Goal: Navigation & Orientation: Find specific page/section

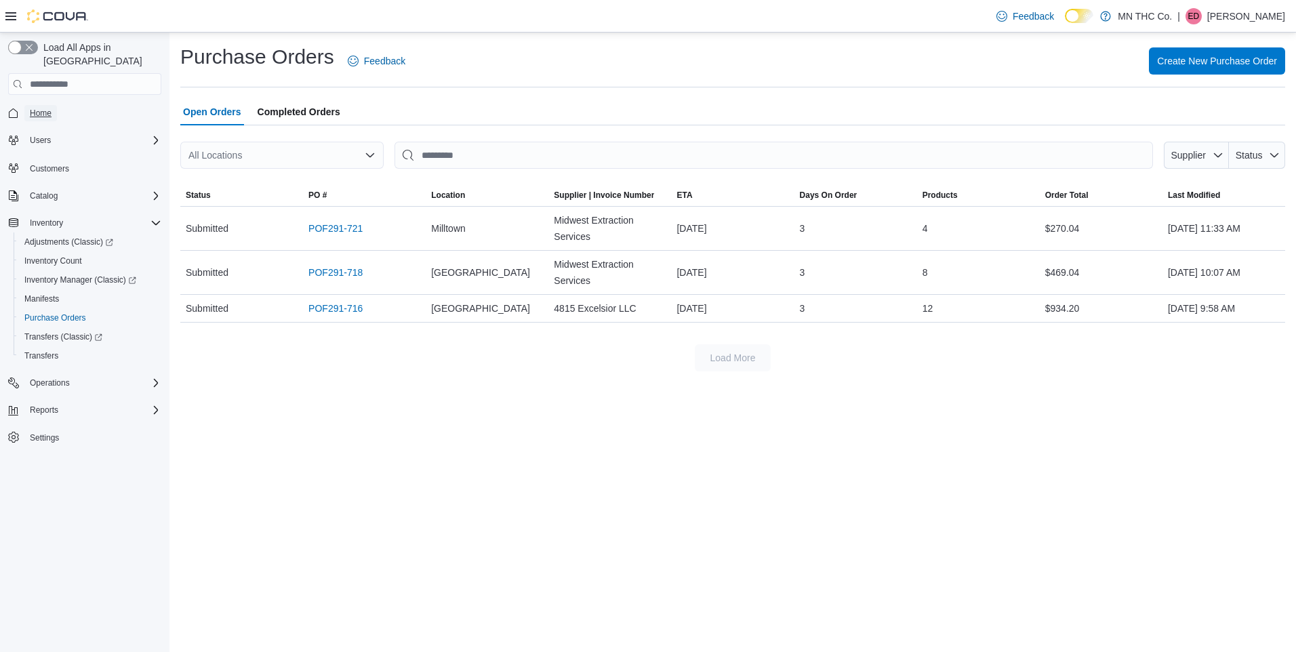
click at [43, 108] on span "Home" at bounding box center [41, 113] width 22 height 11
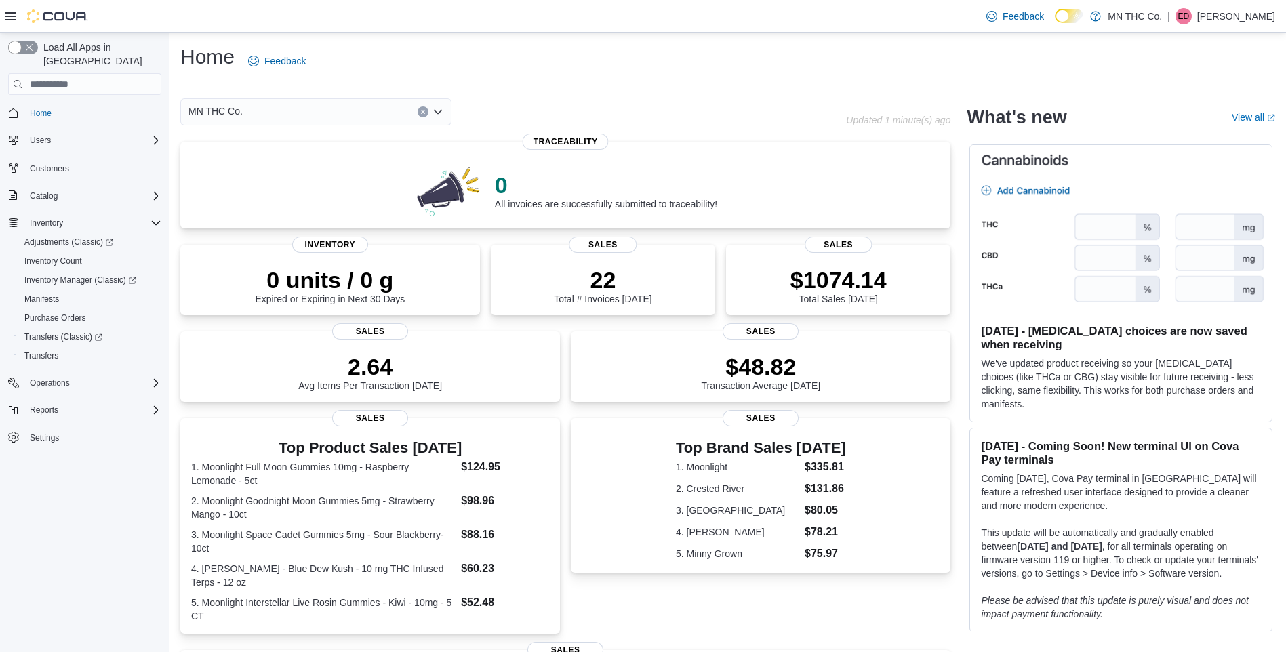
click at [437, 108] on icon "Open list of options" at bounding box center [437, 111] width 11 height 11
click at [245, 176] on span "Milltown" at bounding box center [243, 174] width 35 height 14
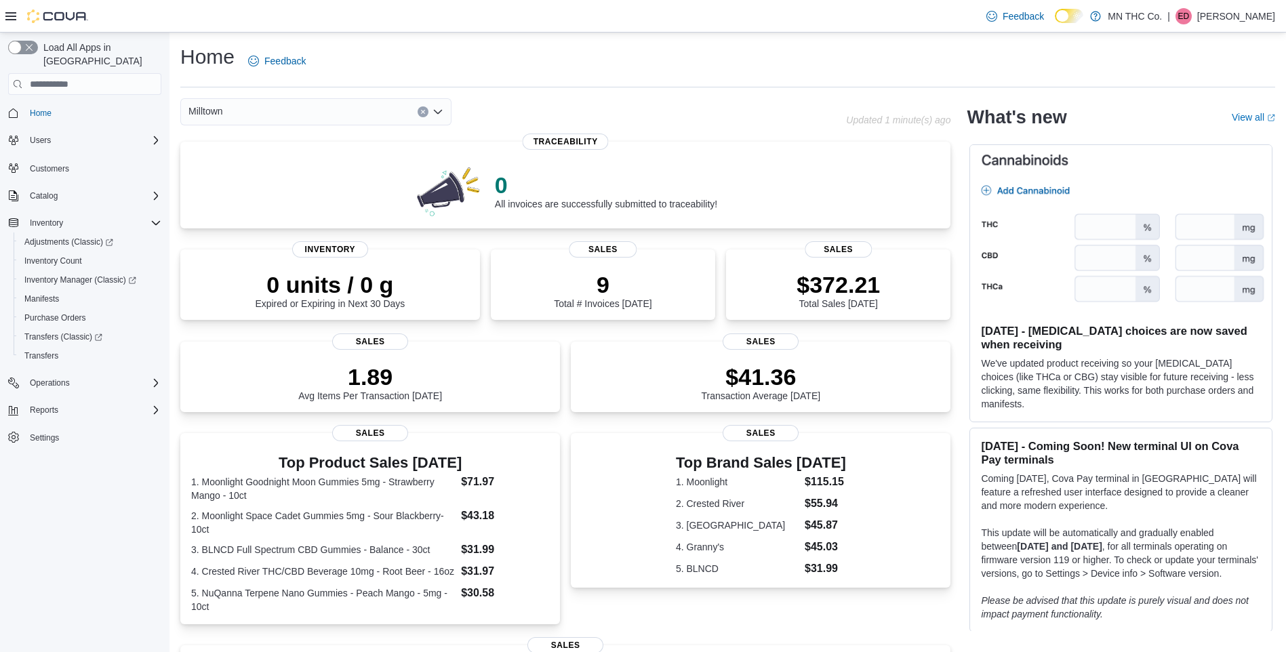
click at [441, 110] on icon "Open list of options" at bounding box center [438, 112] width 8 height 4
click at [258, 154] on span "[GEOGRAPHIC_DATA]" at bounding box center [275, 155] width 99 height 14
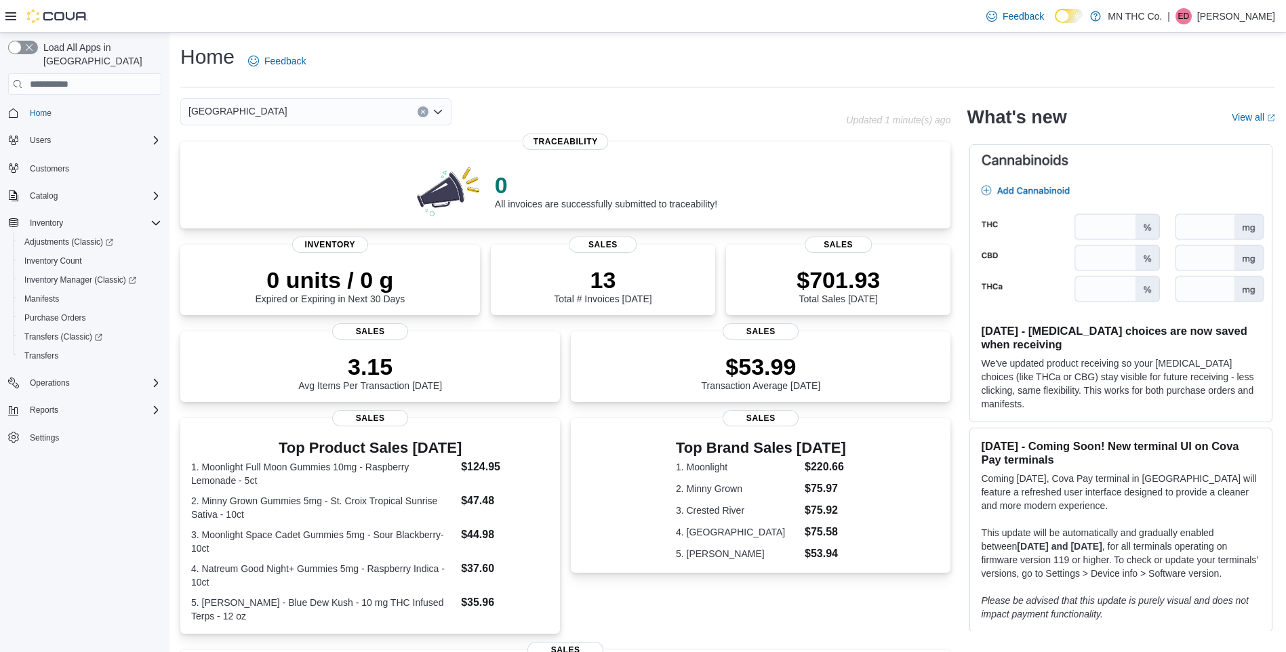
click at [441, 110] on icon "Open list of options" at bounding box center [438, 112] width 8 height 4
click at [245, 174] on span "Milltown" at bounding box center [243, 174] width 35 height 14
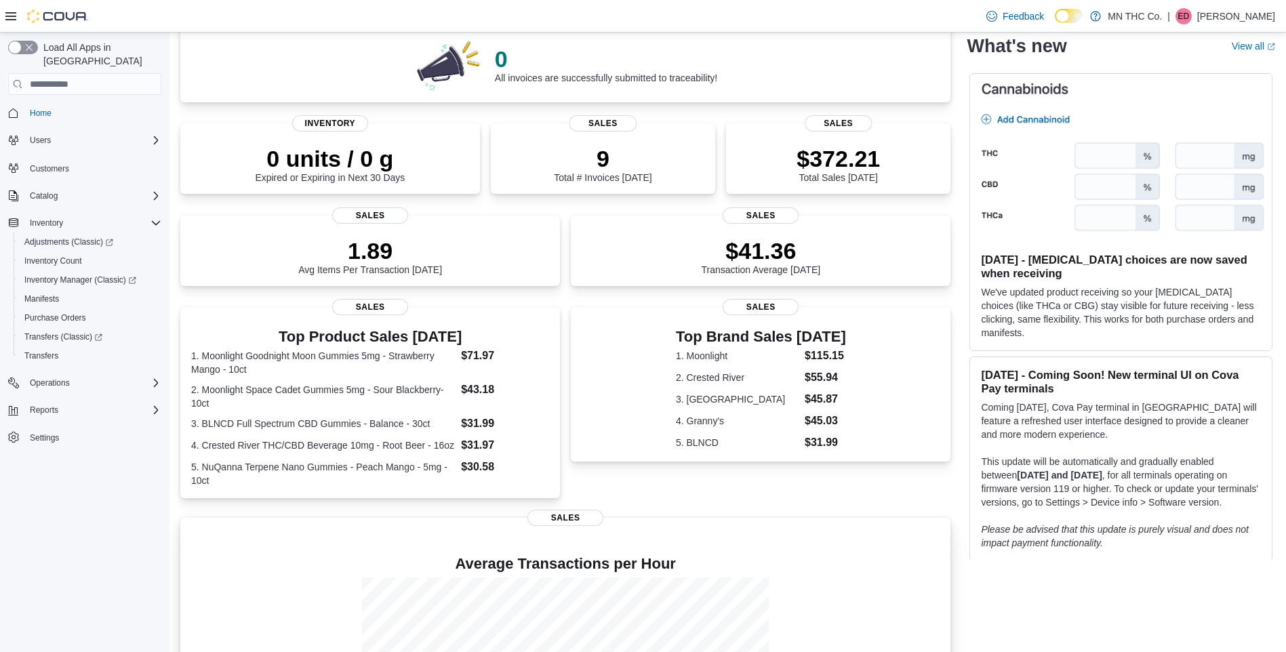
scroll to position [12, 0]
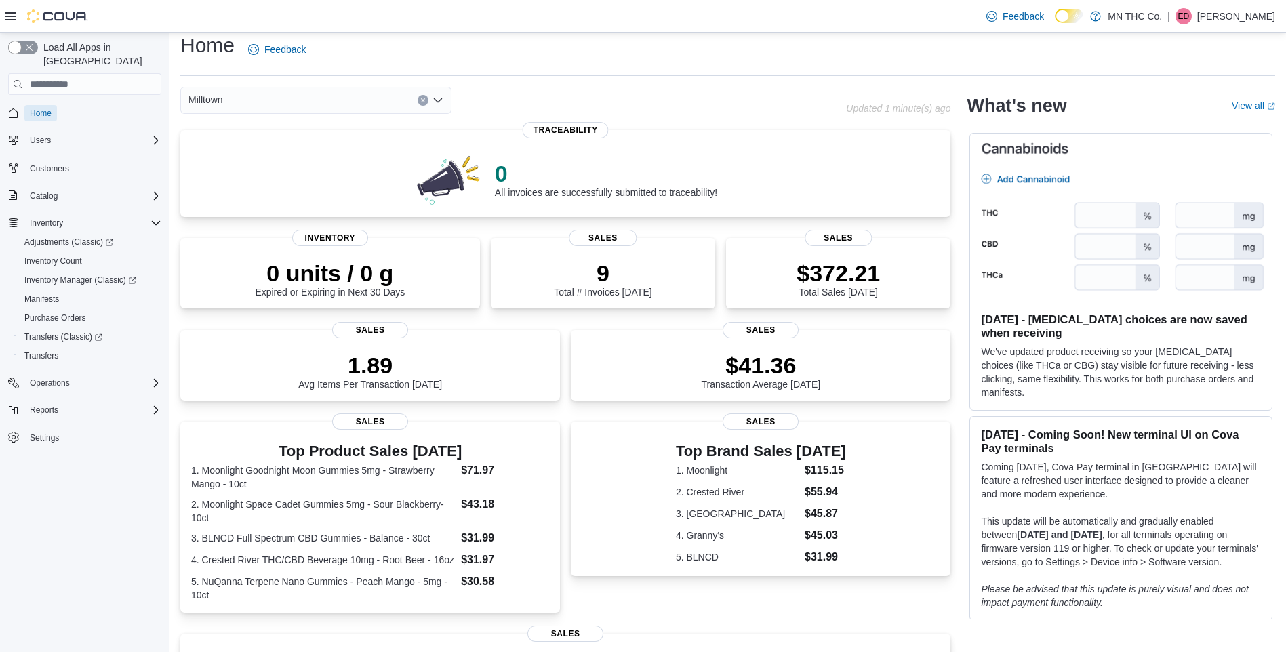
click at [38, 108] on span "Home" at bounding box center [41, 113] width 22 height 11
click at [47, 108] on span "Home" at bounding box center [41, 113] width 22 height 11
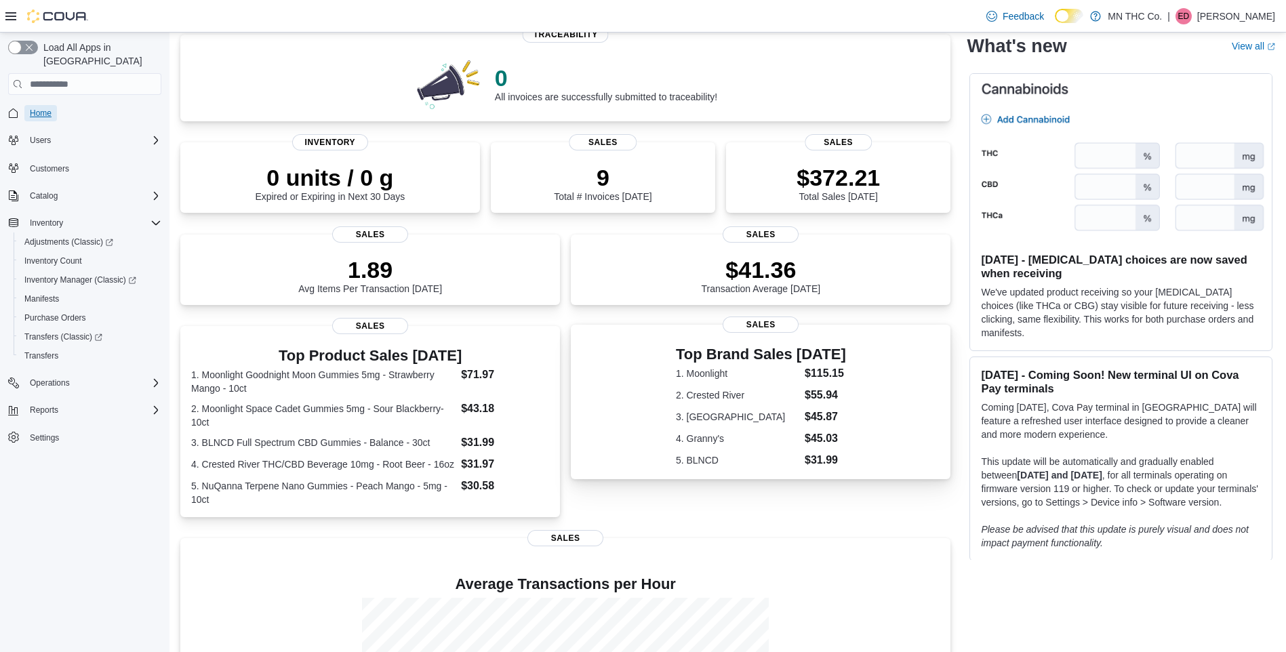
scroll to position [0, 0]
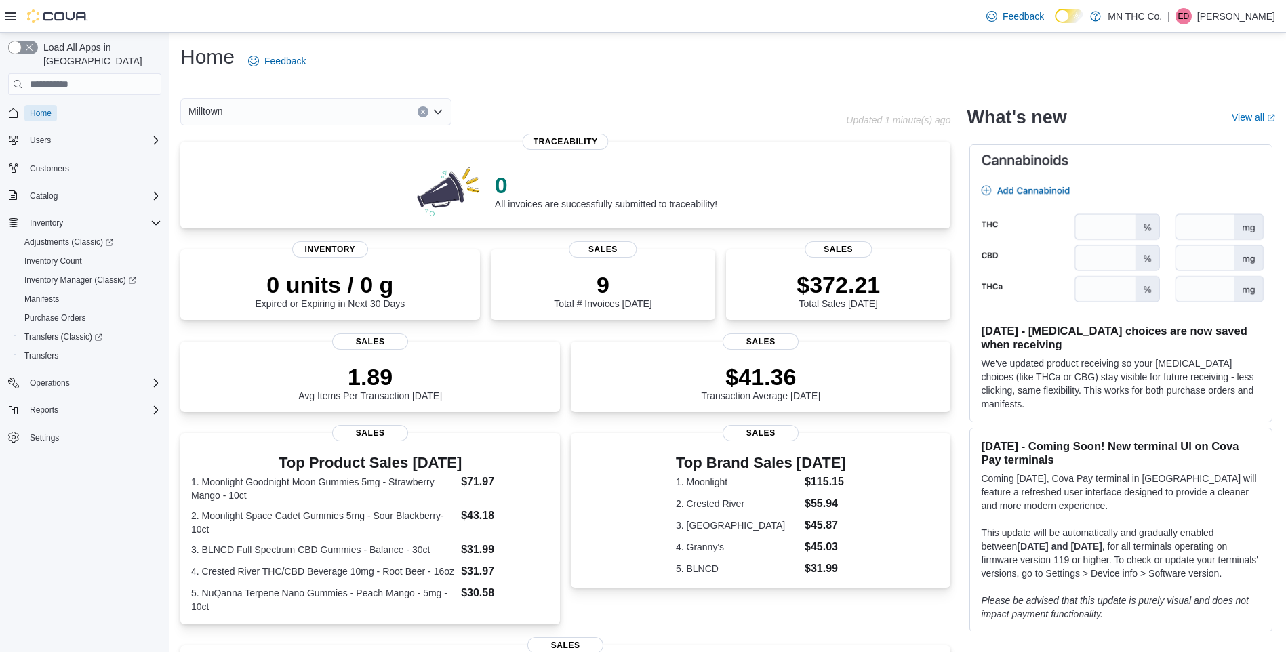
click at [42, 105] on span "Home" at bounding box center [41, 113] width 22 height 16
click at [40, 108] on span "Home" at bounding box center [41, 113] width 22 height 11
